Goal: Information Seeking & Learning: Learn about a topic

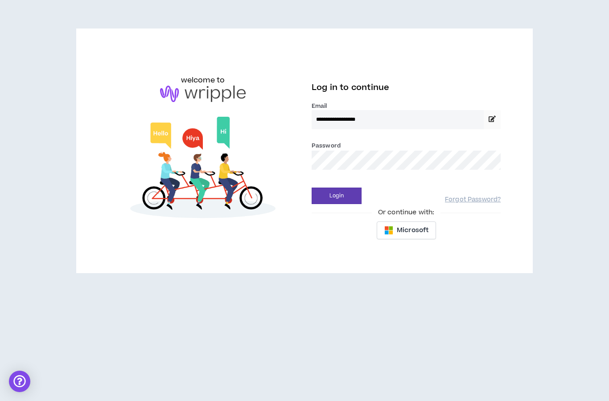
click at [355, 193] on button "Login" at bounding box center [337, 196] width 50 height 17
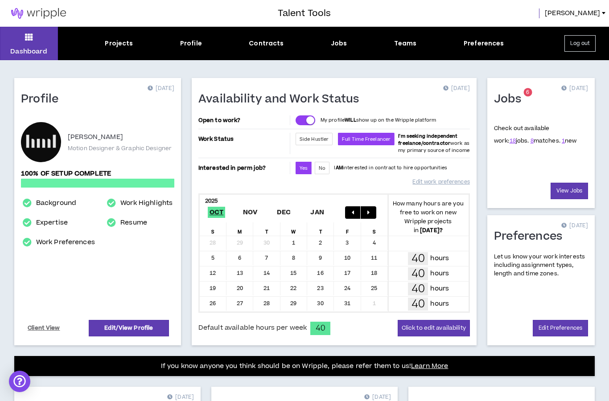
click at [562, 143] on link "1" at bounding box center [563, 141] width 3 height 8
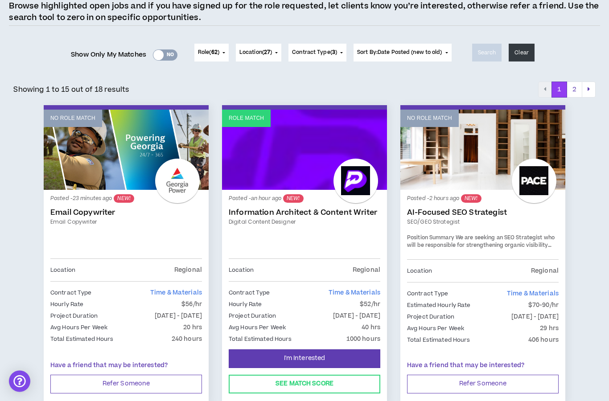
scroll to position [84, 0]
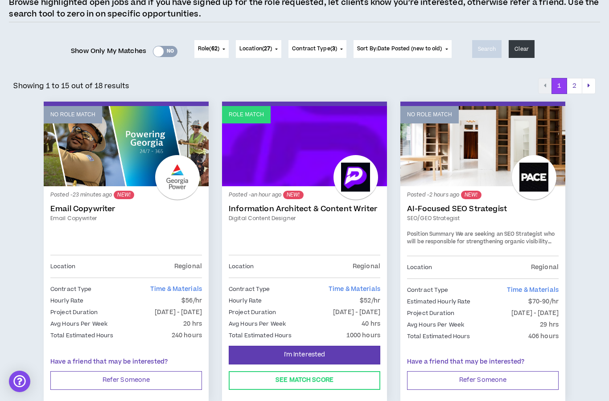
click at [338, 157] on link "Role Match" at bounding box center [304, 146] width 165 height 80
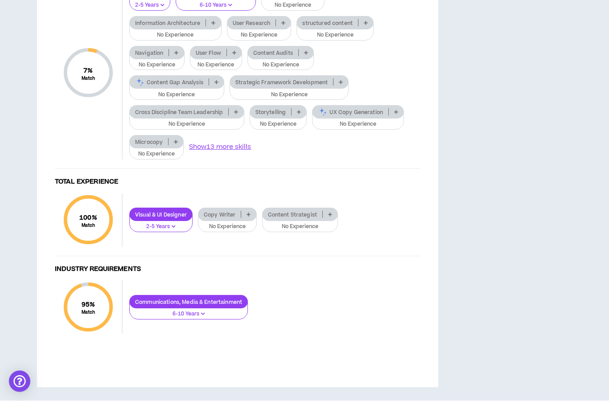
scroll to position [995, 0]
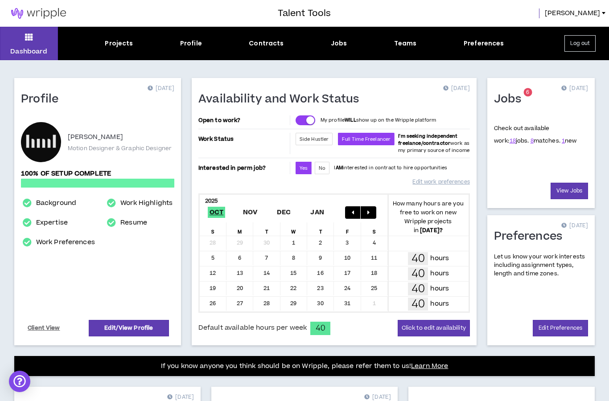
click at [516, 100] on h1 "Jobs" at bounding box center [511, 99] width 34 height 14
click at [573, 197] on link "View Jobs" at bounding box center [569, 191] width 37 height 17
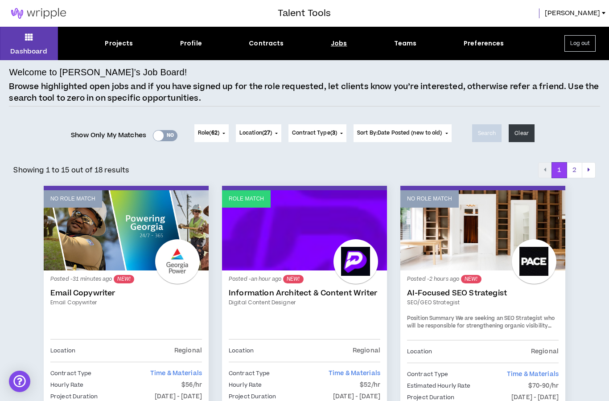
click at [164, 135] on div "Yes No" at bounding box center [165, 135] width 25 height 11
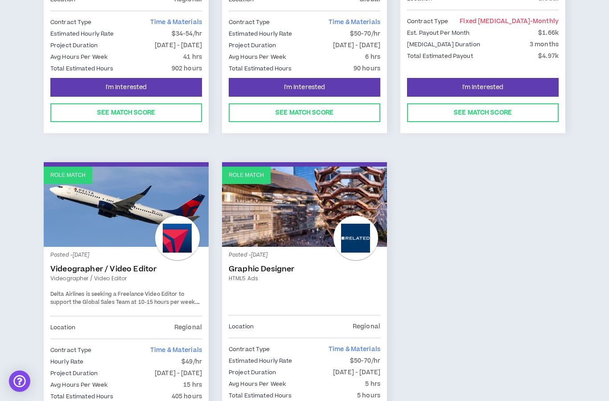
scroll to position [654, 0]
click at [150, 218] on link "Role Match" at bounding box center [126, 206] width 165 height 80
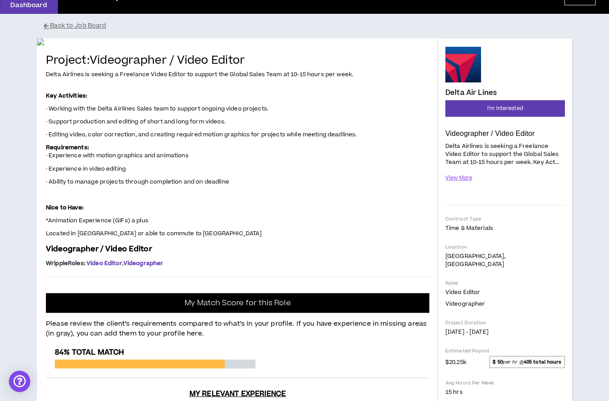
click at [469, 181] on button "View More" at bounding box center [459, 178] width 27 height 16
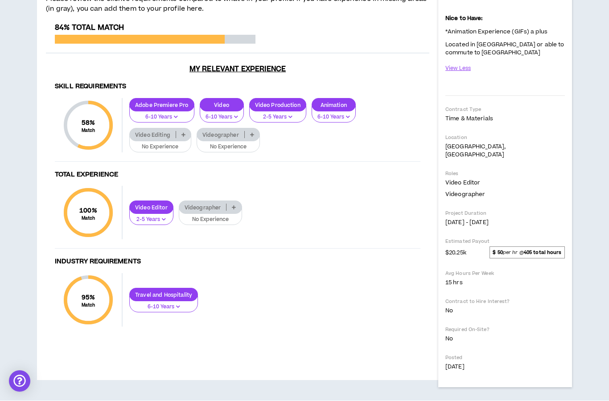
scroll to position [532, 0]
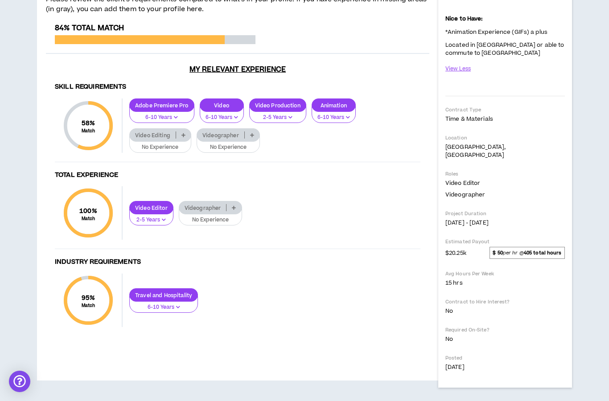
click at [185, 137] on icon at bounding box center [184, 135] width 4 height 4
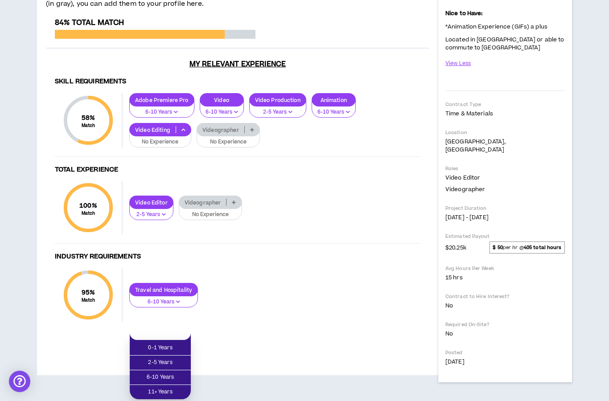
click at [179, 358] on span "2-5 Years" at bounding box center [160, 363] width 50 height 10
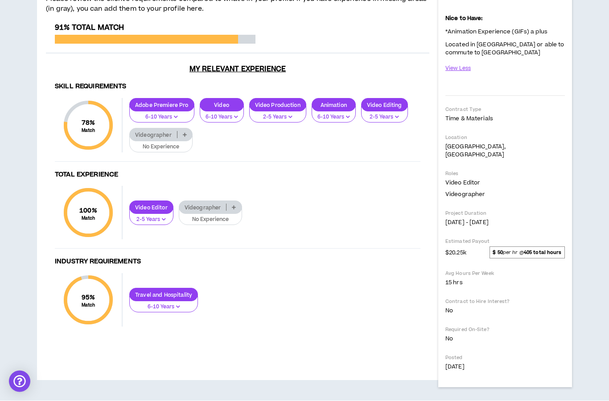
scroll to position [378, 0]
